Goal: Task Accomplishment & Management: Complete application form

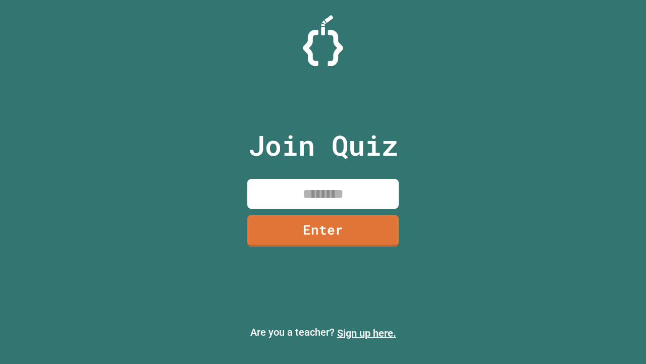
click at [367, 333] on link "Sign up here." at bounding box center [366, 333] width 59 height 12
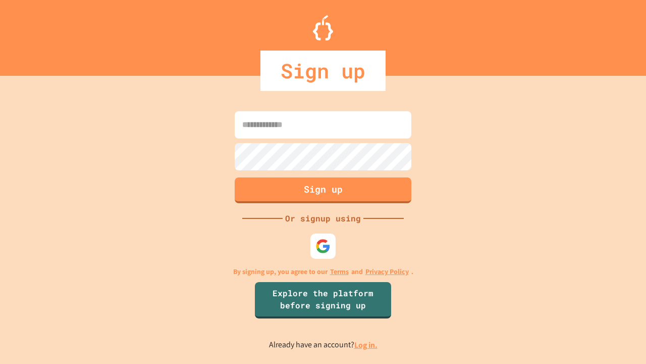
click at [367, 344] on link "Log in." at bounding box center [365, 344] width 23 height 11
